Goal: Information Seeking & Learning: Learn about a topic

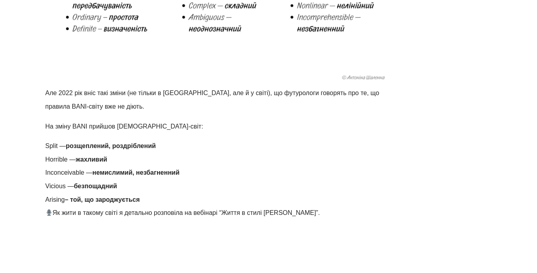
scroll to position [823, 0]
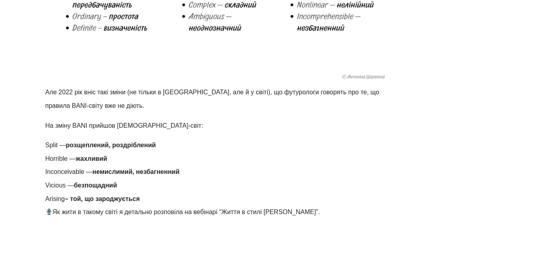
drag, startPoint x: 45, startPoint y: 123, endPoint x: 119, endPoint y: 162, distance: 83.4
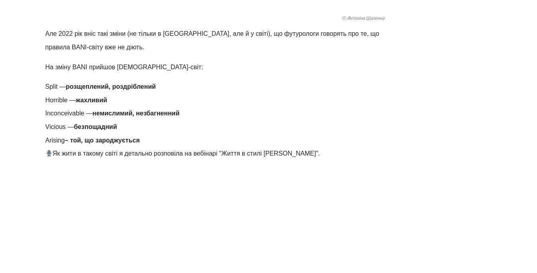
scroll to position [883, 0]
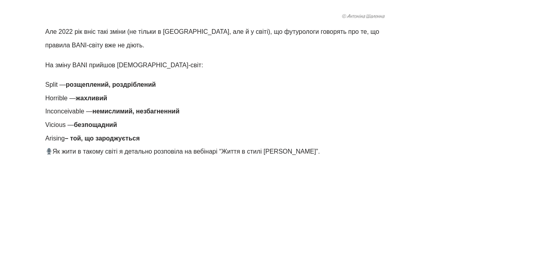
drag, startPoint x: 154, startPoint y: 137, endPoint x: 86, endPoint y: 98, distance: 78.7
click at [86, 98] on ul "Split — розщеплений, роздріблений Horrible — жахливий Inconceivable — немислими…" at bounding box center [221, 111] width 353 height 67
click at [86, 98] on strong "жахливий" at bounding box center [91, 98] width 31 height 7
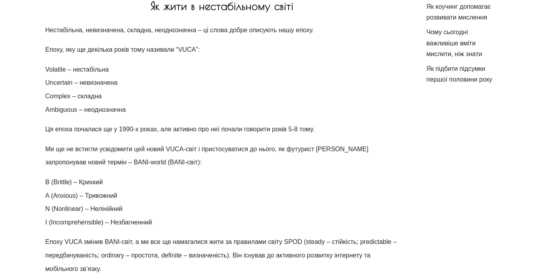
scroll to position [367, 0]
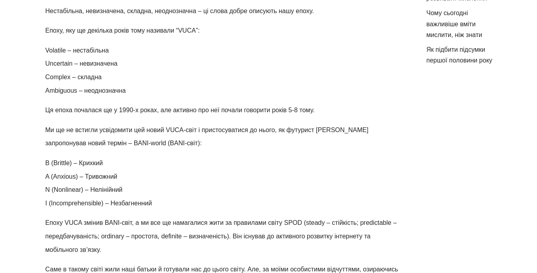
click at [145, 87] on p "Volatile – нестабільна Uncertain – невизначена Complex – складна Ambiguous – не…" at bounding box center [221, 70] width 353 height 53
click at [75, 44] on p "Volatile – нестабільна Uncertain – невизначена Complex – складна Ambiguous – не…" at bounding box center [221, 70] width 353 height 53
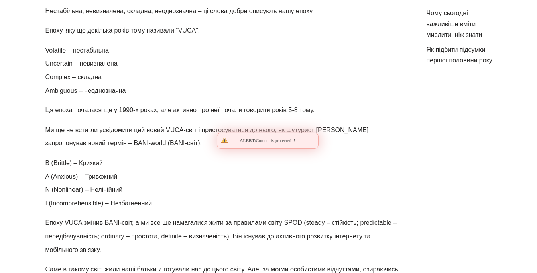
click at [75, 44] on p "Volatile – нестабільна Uncertain – невизначена Complex – складна Ambiguous – не…" at bounding box center [221, 70] width 353 height 53
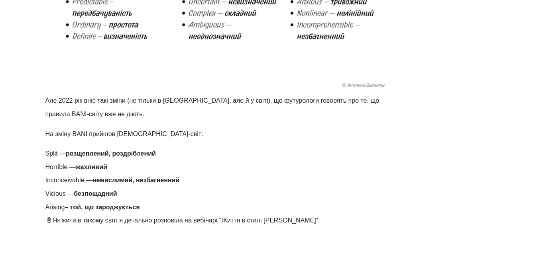
scroll to position [816, 0]
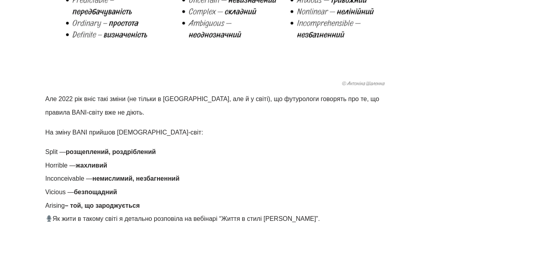
drag, startPoint x: 149, startPoint y: 206, endPoint x: 63, endPoint y: 133, distance: 113.0
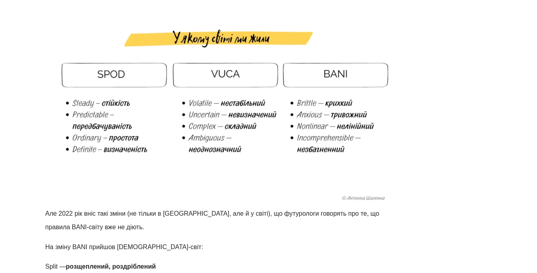
scroll to position [700, 0]
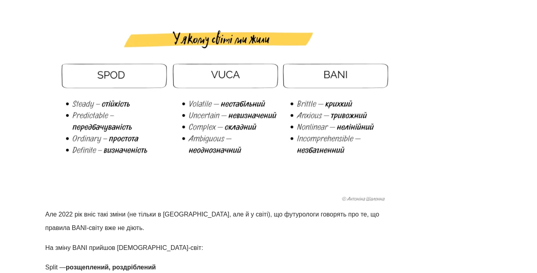
drag, startPoint x: 40, startPoint y: 52, endPoint x: 399, endPoint y: 174, distance: 378.5
click at [0, 0] on div "900x304 Кадры : 0 0 / 12 сек" at bounding box center [0, 0] width 0 height 0
click at [0, 0] on icon at bounding box center [0, 0] width 0 height 0
